Goal: Task Accomplishment & Management: Use online tool/utility

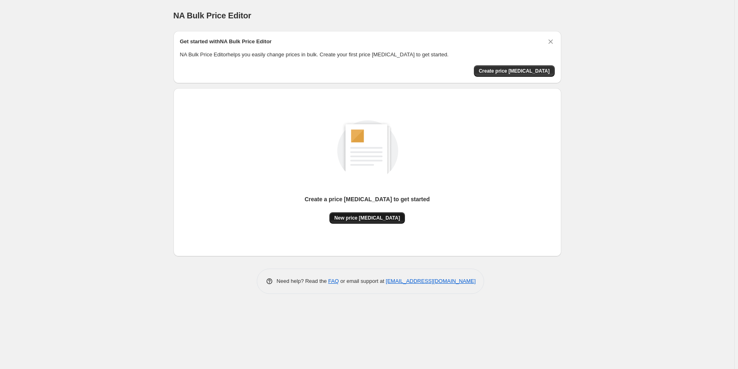
click at [356, 220] on span "New price [MEDICAL_DATA]" at bounding box center [367, 218] width 66 height 7
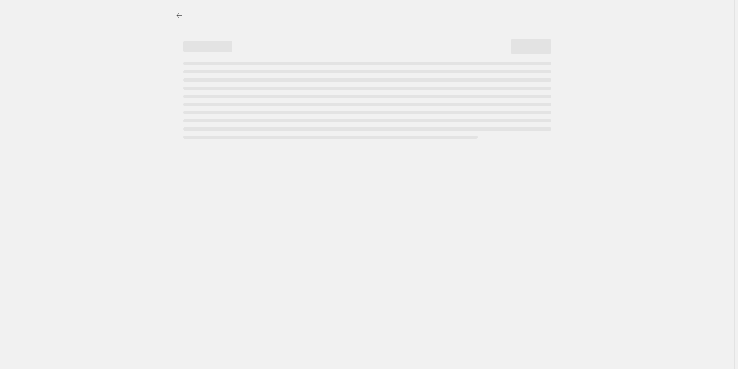
select select "percentage"
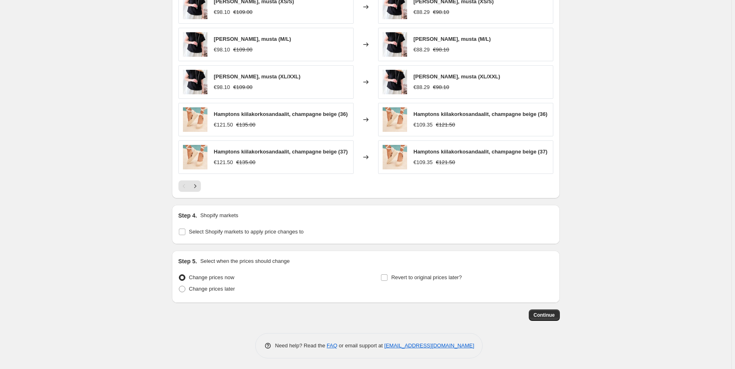
scroll to position [492, 0]
drag, startPoint x: 143, startPoint y: 164, endPoint x: 148, endPoint y: 213, distance: 50.0
click at [204, 230] on span "Select Shopify markets to apply price changes to" at bounding box center [246, 231] width 115 height 6
click at [185, 230] on input "Select Shopify markets to apply price changes to" at bounding box center [182, 231] width 7 height 7
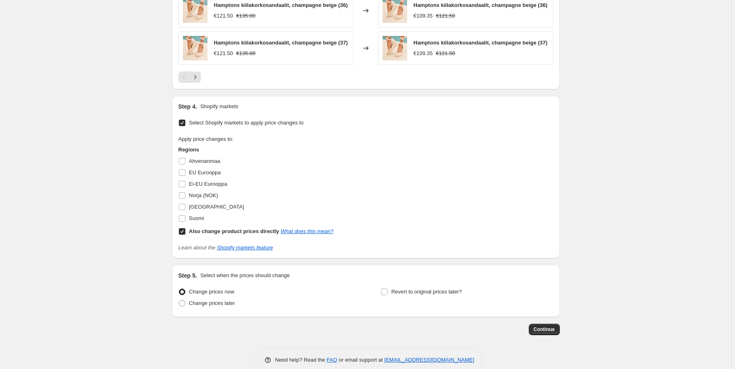
scroll to position [615, 0]
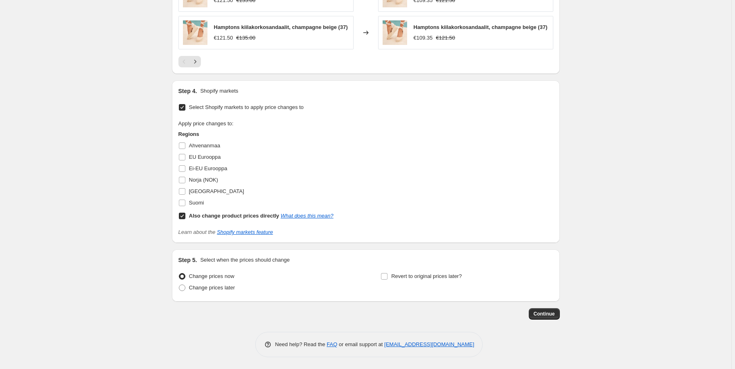
click at [222, 106] on span "Select Shopify markets to apply price changes to" at bounding box center [246, 107] width 115 height 6
click at [185, 106] on input "Select Shopify markets to apply price changes to" at bounding box center [182, 107] width 7 height 7
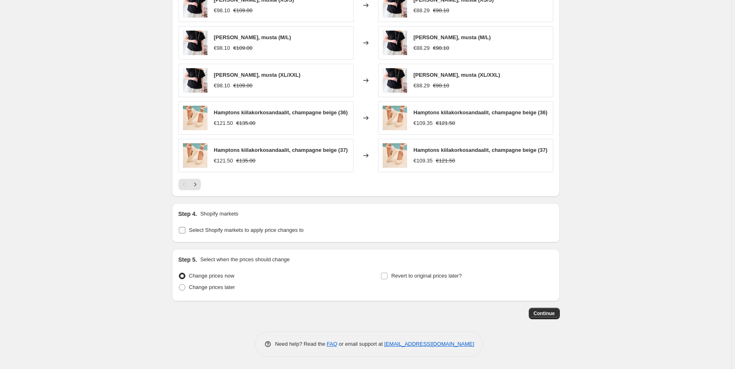
scroll to position [492, 0]
click at [235, 232] on span "Select Shopify markets to apply price changes to" at bounding box center [246, 231] width 115 height 6
click at [185, 232] on input "Select Shopify markets to apply price changes to" at bounding box center [182, 231] width 7 height 7
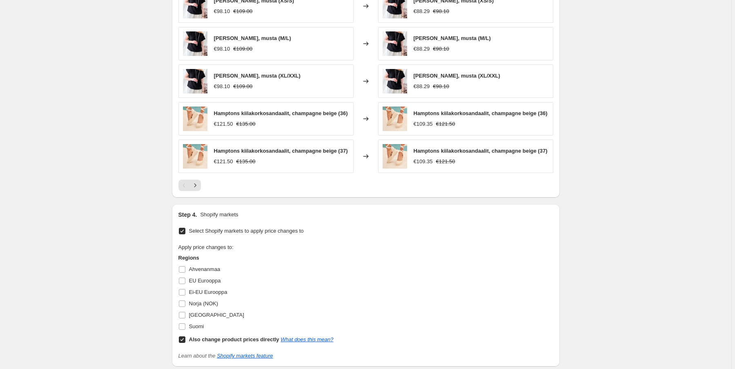
click at [237, 230] on span "Select Shopify markets to apply price changes to" at bounding box center [246, 231] width 115 height 6
click at [185, 230] on input "Select Shopify markets to apply price changes to" at bounding box center [182, 231] width 7 height 7
checkbox input "false"
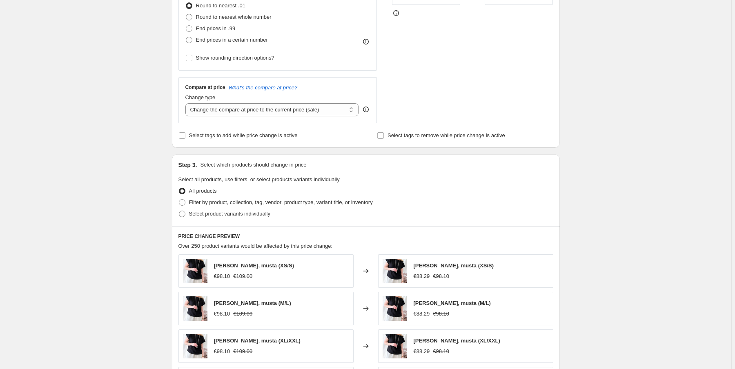
drag, startPoint x: 242, startPoint y: 330, endPoint x: 234, endPoint y: 380, distance: 51.2
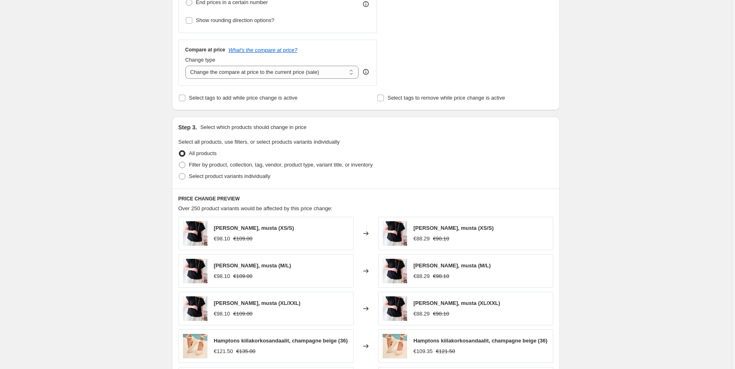
drag, startPoint x: 249, startPoint y: 215, endPoint x: 251, endPoint y: 223, distance: 8.8
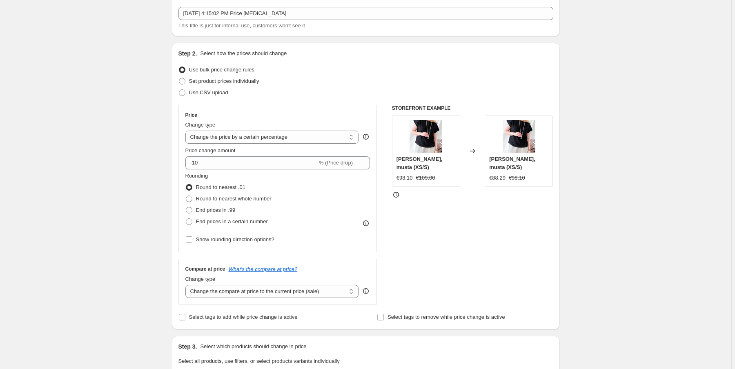
scroll to position [0, 0]
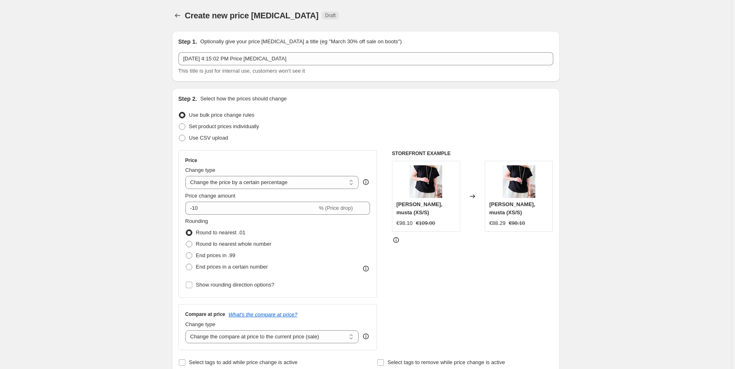
drag, startPoint x: 253, startPoint y: 255, endPoint x: 253, endPoint y: 193, distance: 62.0
